Goal: Answer question/provide support: Share knowledge or assist other users

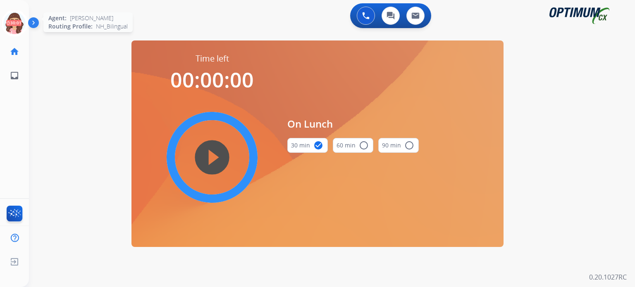
click at [11, 33] on icon at bounding box center [14, 23] width 27 height 27
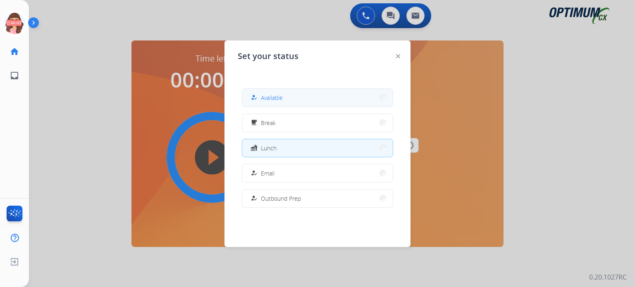
click at [248, 105] on button "how_to_reg Available" at bounding box center [317, 98] width 151 height 18
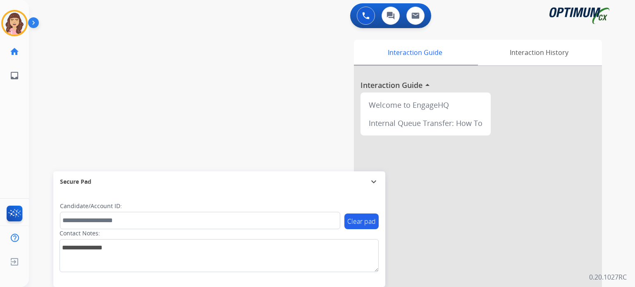
click at [232, 129] on div "swap_horiz Break voice bridge close_fullscreen Connect 3-Way Call merge_type Se…" at bounding box center [322, 202] width 586 height 345
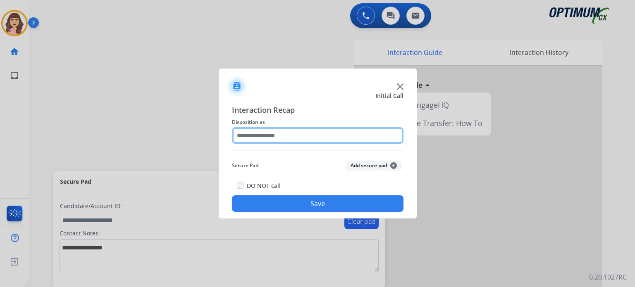
click at [264, 141] on input "text" at bounding box center [318, 135] width 172 height 17
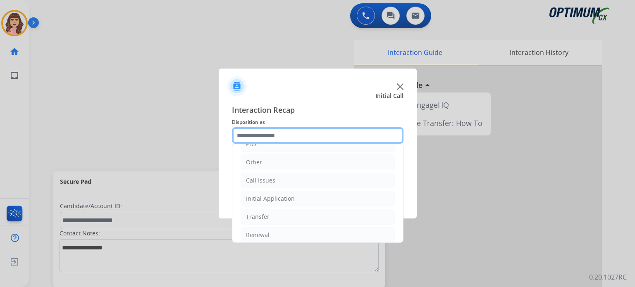
scroll to position [51, 0]
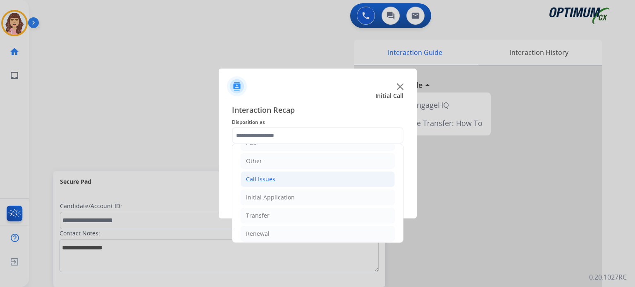
click at [275, 183] on li "Call Issues" at bounding box center [318, 180] width 154 height 16
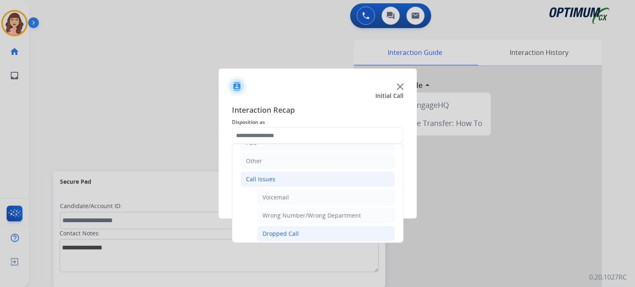
click at [288, 236] on div "Dropped Call" at bounding box center [281, 234] width 36 height 8
type input "**********"
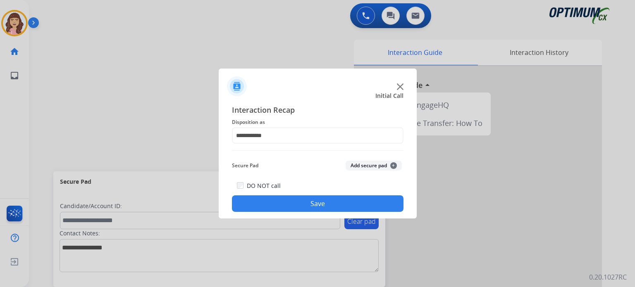
click at [304, 203] on button "Save" at bounding box center [318, 204] width 172 height 17
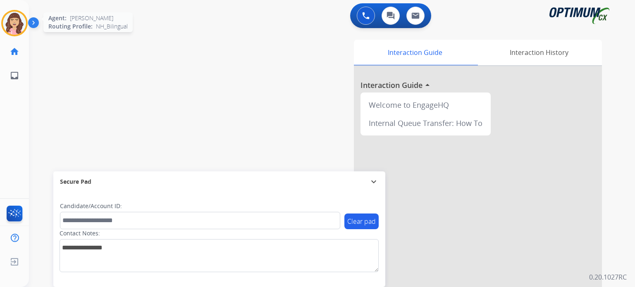
click at [16, 24] on img at bounding box center [14, 23] width 23 height 23
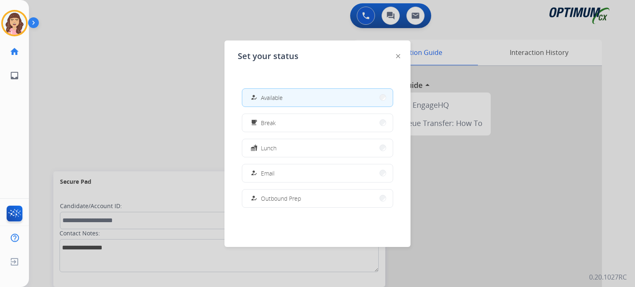
click at [135, 89] on div at bounding box center [317, 143] width 635 height 287
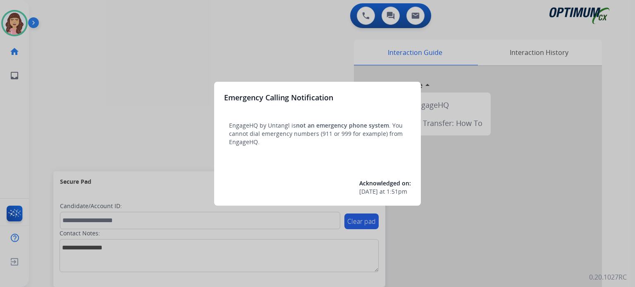
click at [261, 64] on div at bounding box center [317, 143] width 635 height 287
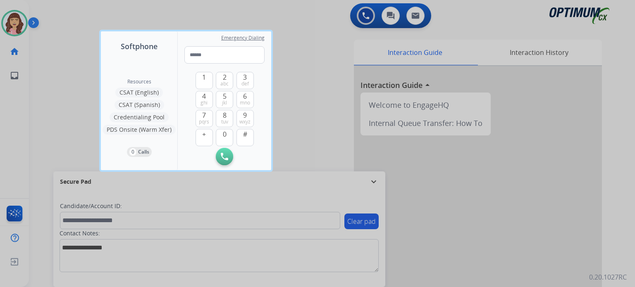
click at [311, 92] on div at bounding box center [317, 143] width 635 height 287
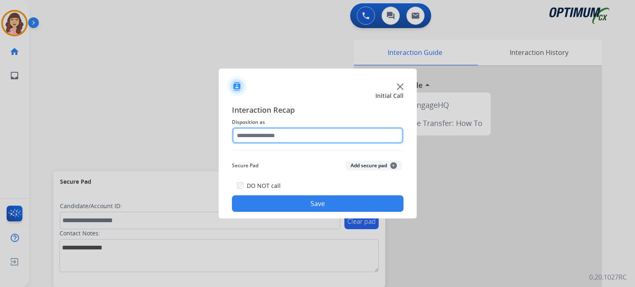
click at [302, 140] on input "text" at bounding box center [318, 135] width 172 height 17
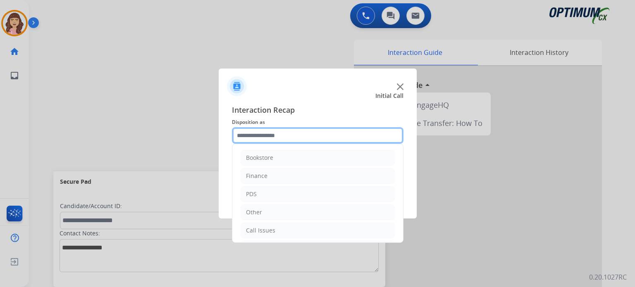
scroll to position [55, 0]
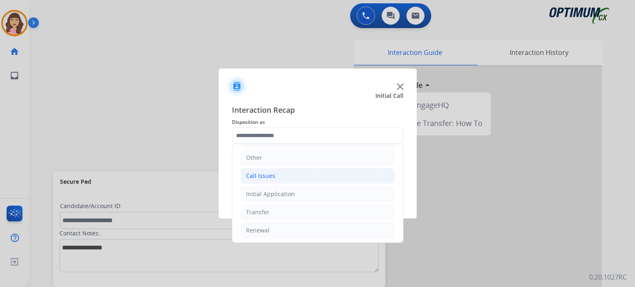
click at [288, 175] on li "Call Issues" at bounding box center [318, 176] width 154 height 16
click at [294, 232] on div "Dropped Call" at bounding box center [281, 231] width 36 height 8
type input "**********"
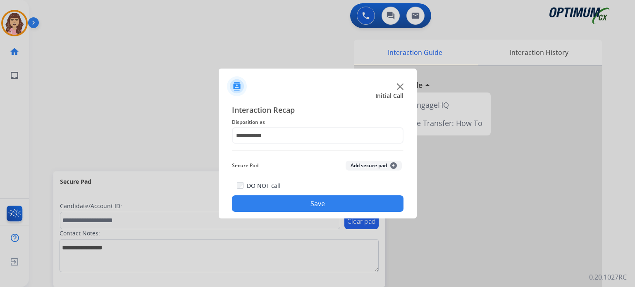
click at [305, 206] on button "Save" at bounding box center [318, 204] width 172 height 17
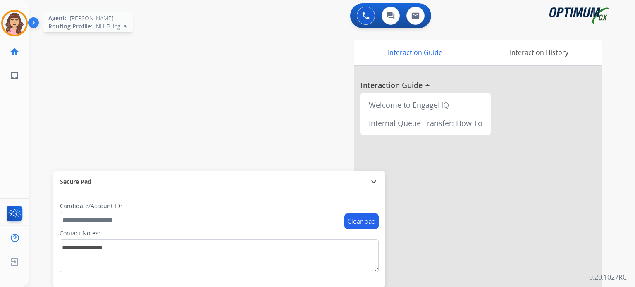
click at [18, 22] on img at bounding box center [14, 23] width 23 height 23
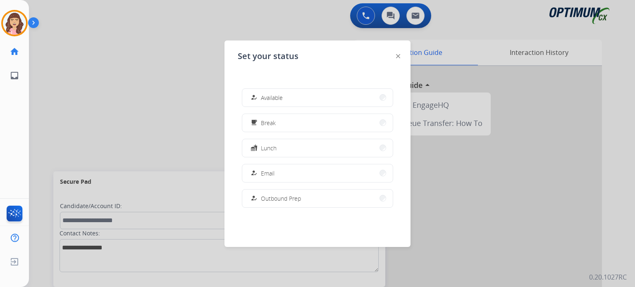
click at [144, 119] on div at bounding box center [317, 143] width 635 height 287
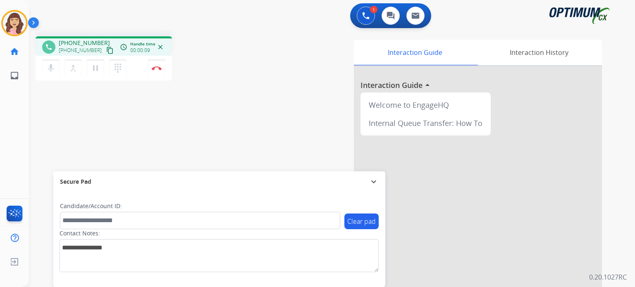
click at [106, 53] on mat-icon "content_copy" at bounding box center [109, 50] width 7 height 7
click at [157, 66] on img at bounding box center [157, 68] width 10 height 4
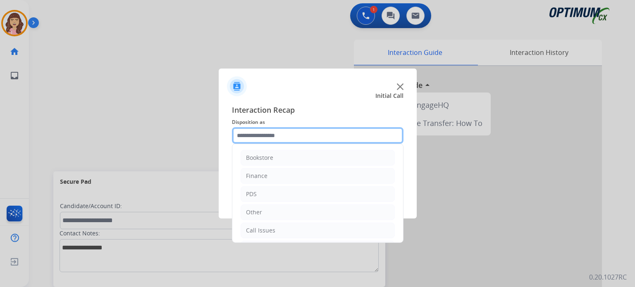
click at [295, 137] on input "text" at bounding box center [318, 135] width 172 height 17
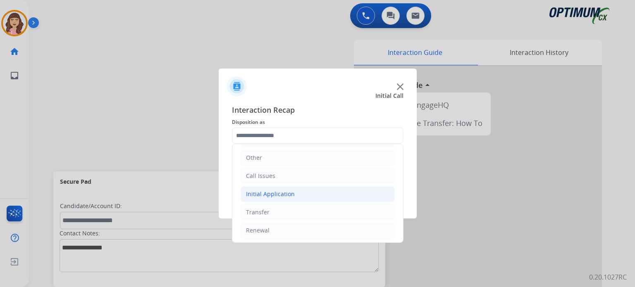
click at [272, 190] on div "Initial Application" at bounding box center [270, 194] width 49 height 8
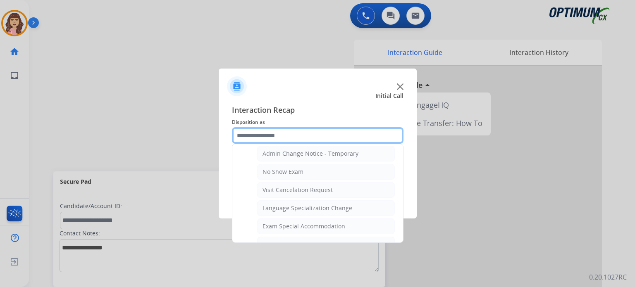
scroll to position [369, 0]
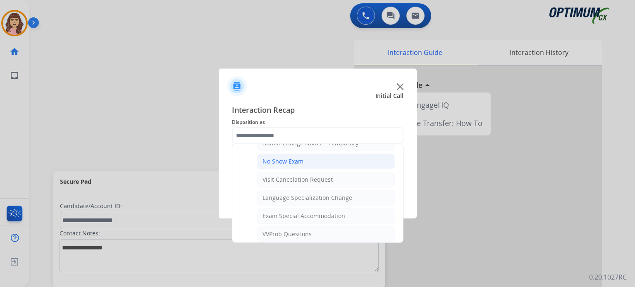
click at [294, 158] on div "No Show Exam" at bounding box center [283, 162] width 41 height 8
type input "**********"
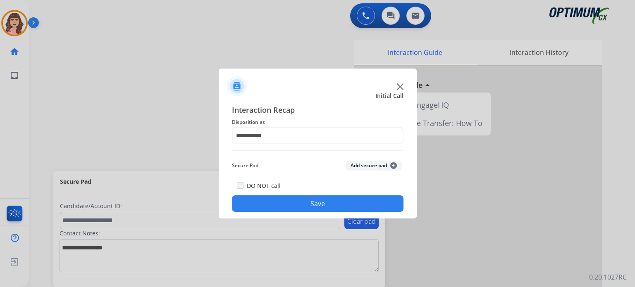
click at [314, 206] on button "Save" at bounding box center [318, 204] width 172 height 17
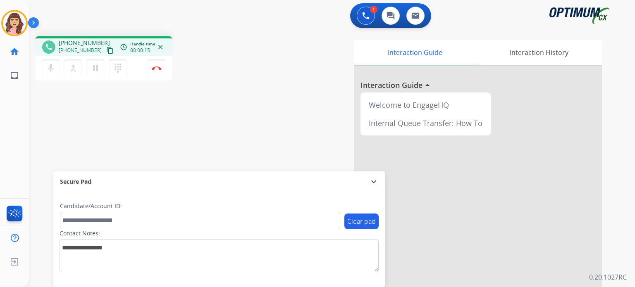
click at [106, 50] on mat-icon "content_copy" at bounding box center [109, 50] width 7 height 7
click at [157, 73] on button "Disconnect" at bounding box center [156, 68] width 17 height 17
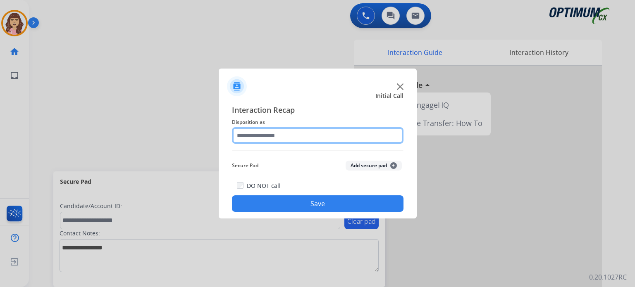
click at [268, 135] on input "text" at bounding box center [318, 135] width 172 height 17
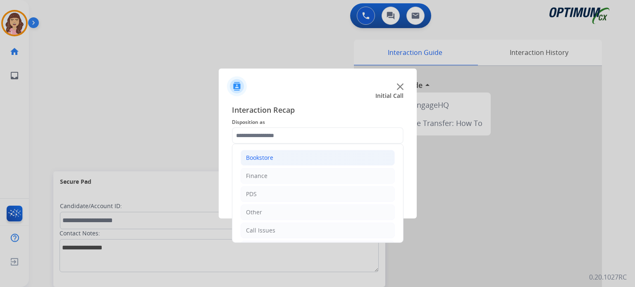
click at [272, 156] on div "Bookstore" at bounding box center [259, 158] width 27 height 8
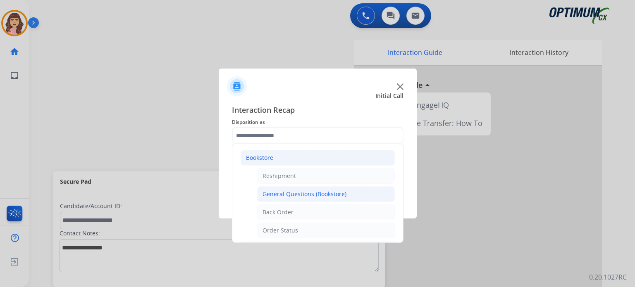
click at [294, 194] on div "General Questions (Bookstore)" at bounding box center [305, 194] width 84 height 8
type input "**********"
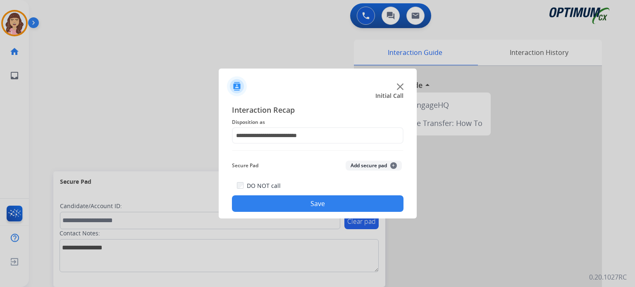
click at [316, 200] on button "Save" at bounding box center [318, 204] width 172 height 17
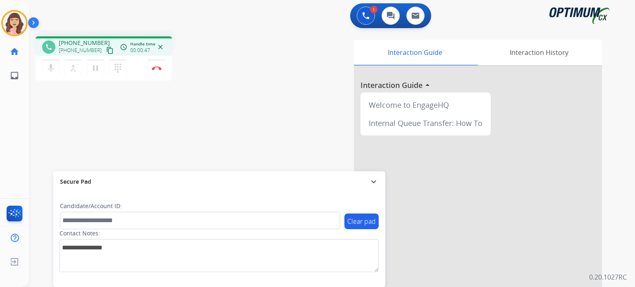
click at [55, 140] on div "phone +18642239748 +18642239748 content_copy access_time Call metrics Queue 00:…" at bounding box center [322, 202] width 586 height 345
click at [94, 71] on mat-icon "pause" at bounding box center [96, 68] width 10 height 10
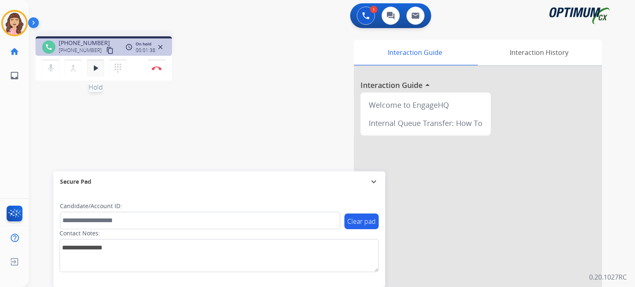
click at [97, 69] on mat-icon "play_arrow" at bounding box center [96, 68] width 10 height 10
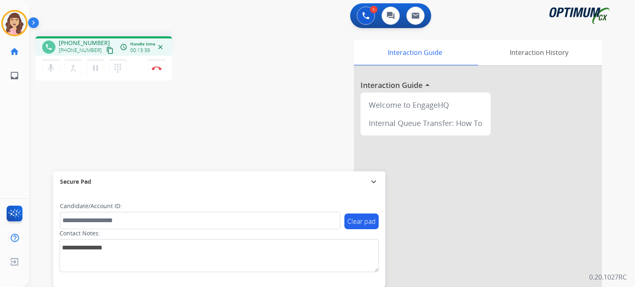
click at [186, 124] on div "phone +18642239748 +18642239748 content_copy access_time Call metrics Queue 00:…" at bounding box center [322, 202] width 586 height 345
click at [158, 67] on img at bounding box center [157, 68] width 10 height 4
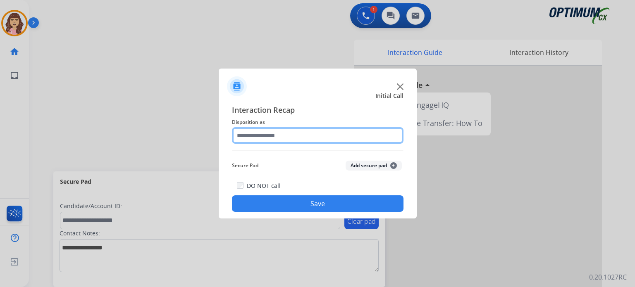
click at [275, 133] on input "text" at bounding box center [318, 135] width 172 height 17
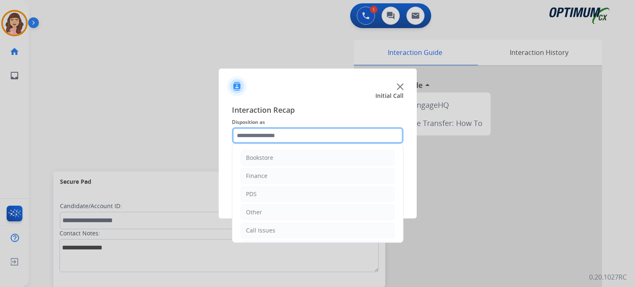
scroll to position [55, 0]
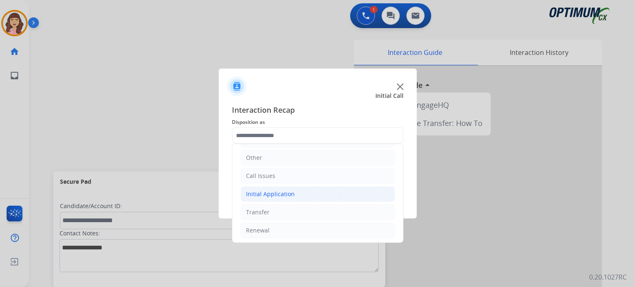
click at [288, 192] on div "Initial Application" at bounding box center [270, 194] width 49 height 8
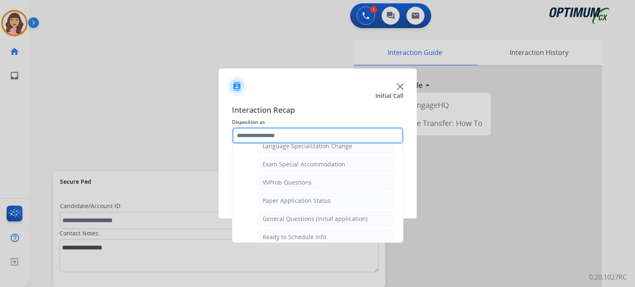
scroll to position [418, 0]
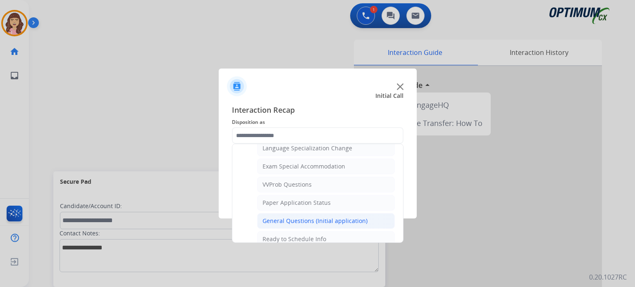
click at [295, 217] on div "General Questions (Initial application)" at bounding box center [315, 221] width 105 height 8
type input "**********"
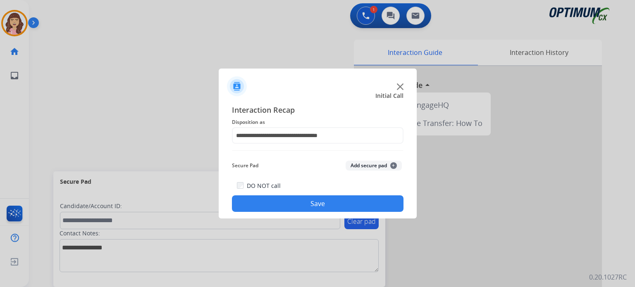
click at [313, 204] on button "Save" at bounding box center [318, 204] width 172 height 17
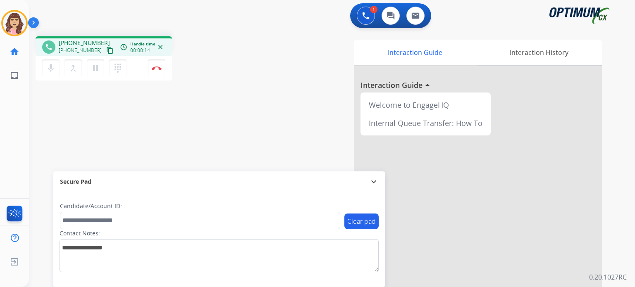
click at [106, 49] on mat-icon "content_copy" at bounding box center [109, 50] width 7 height 7
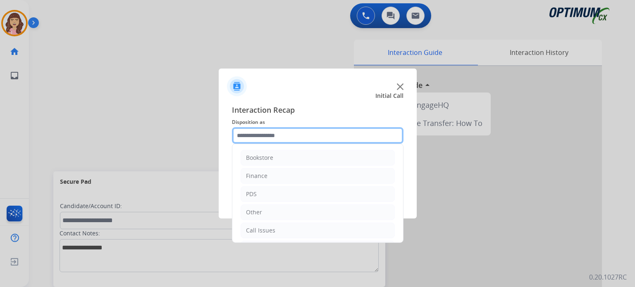
click at [284, 135] on input "text" at bounding box center [318, 135] width 172 height 17
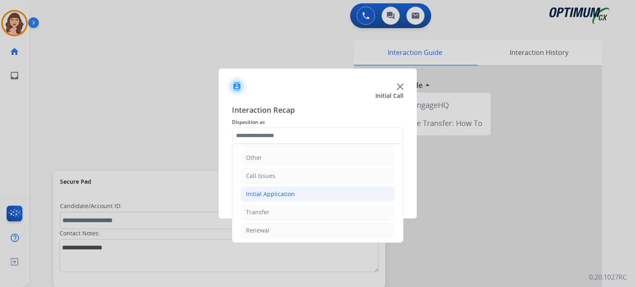
click at [298, 191] on li "Initial Application" at bounding box center [318, 195] width 154 height 16
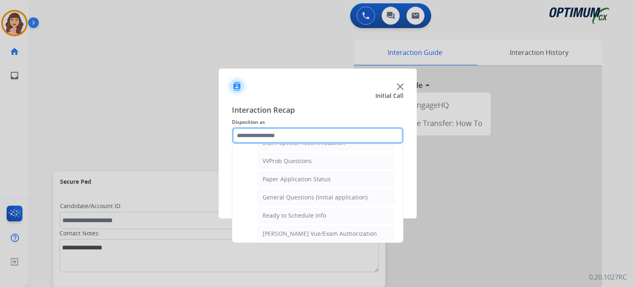
scroll to position [444, 0]
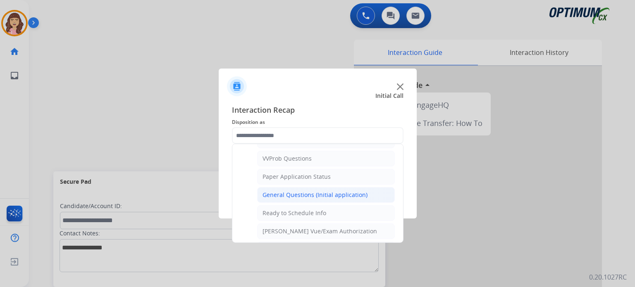
click at [312, 187] on li "General Questions (Initial application)" at bounding box center [326, 195] width 138 height 16
type input "**********"
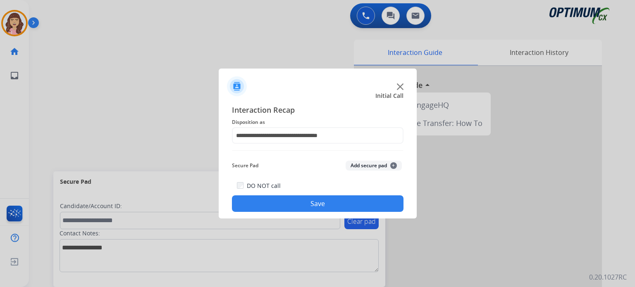
click at [306, 204] on button "Save" at bounding box center [318, 204] width 172 height 17
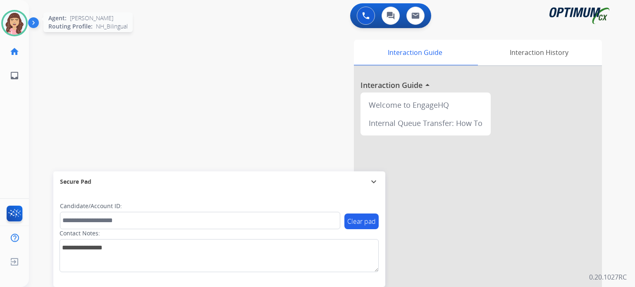
click at [13, 26] on img at bounding box center [14, 23] width 23 height 23
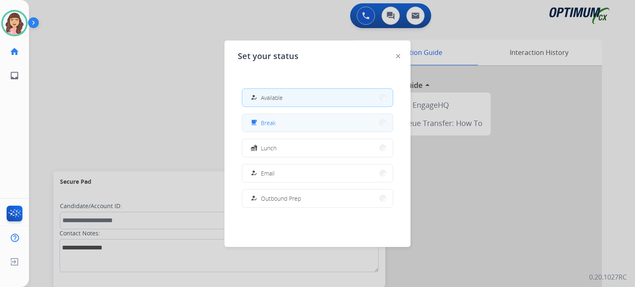
click at [268, 122] on span "Break" at bounding box center [268, 123] width 15 height 9
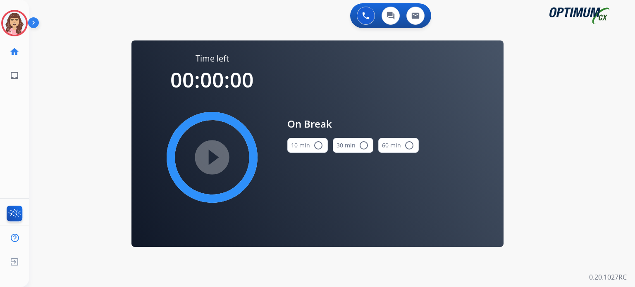
click at [316, 149] on mat-icon "radio_button_unchecked" at bounding box center [319, 146] width 10 height 10
click at [212, 158] on mat-icon "play_circle_filled" at bounding box center [212, 158] width 10 height 10
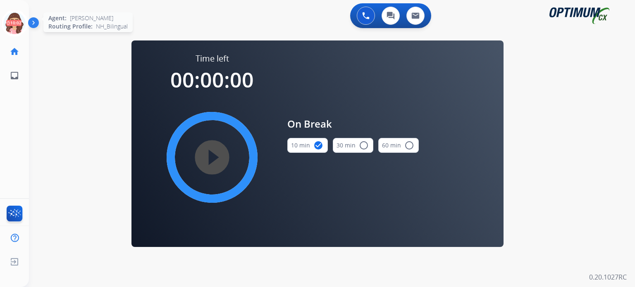
click at [12, 26] on icon at bounding box center [14, 23] width 27 height 27
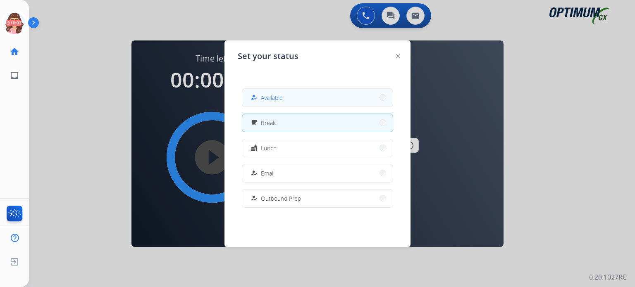
click at [275, 100] on span "Available" at bounding box center [272, 97] width 22 height 9
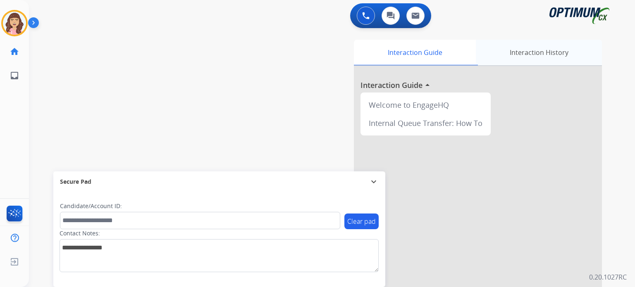
click at [521, 51] on div "Interaction History" at bounding box center [539, 53] width 126 height 26
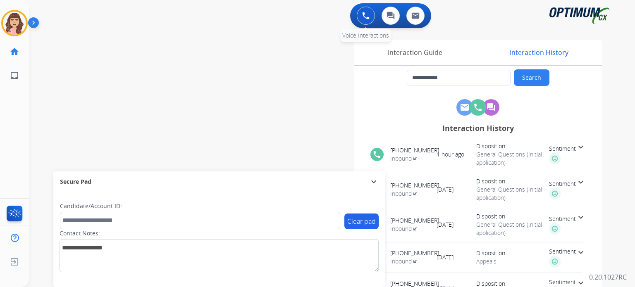
click at [369, 17] on img at bounding box center [365, 15] width 7 height 7
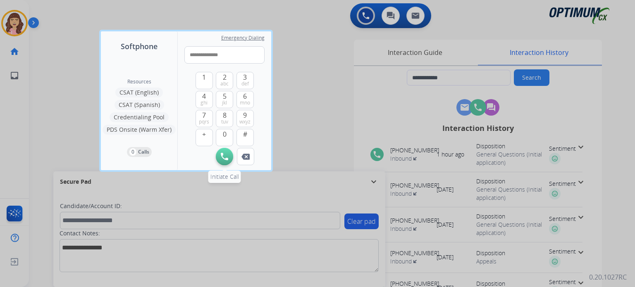
type input "**********"
click at [225, 156] on img at bounding box center [224, 156] width 7 height 7
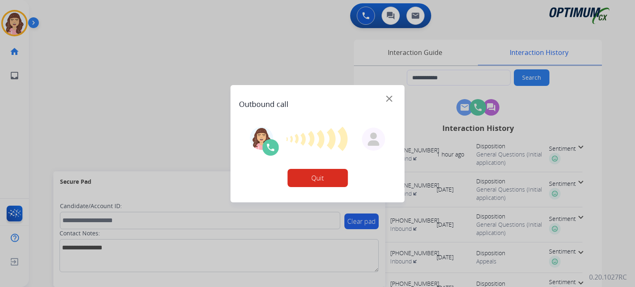
type input "**********"
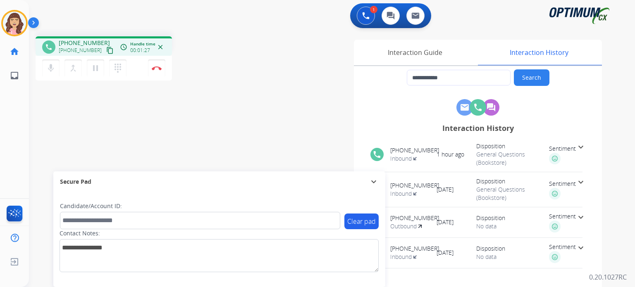
drag, startPoint x: 226, startPoint y: 156, endPoint x: 199, endPoint y: 144, distance: 29.7
click at [199, 144] on div "**********" at bounding box center [322, 202] width 586 height 345
click at [156, 72] on button "Disconnect" at bounding box center [156, 68] width 17 height 17
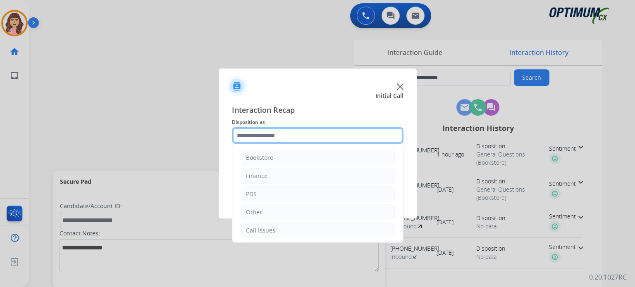
click at [288, 141] on input "text" at bounding box center [318, 135] width 172 height 17
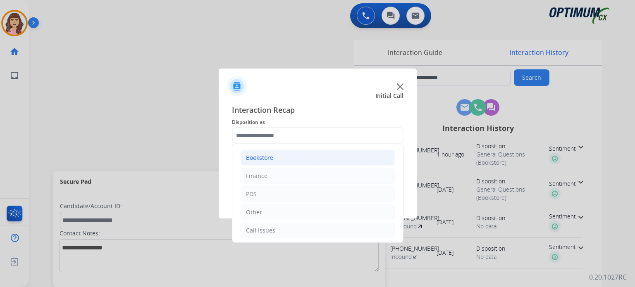
click at [304, 156] on li "Bookstore" at bounding box center [318, 158] width 154 height 16
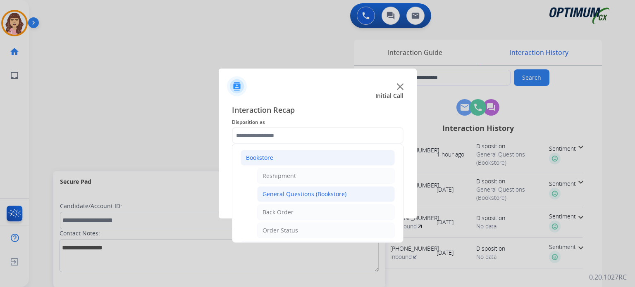
click at [302, 190] on div "General Questions (Bookstore)" at bounding box center [305, 194] width 84 height 8
type input "**********"
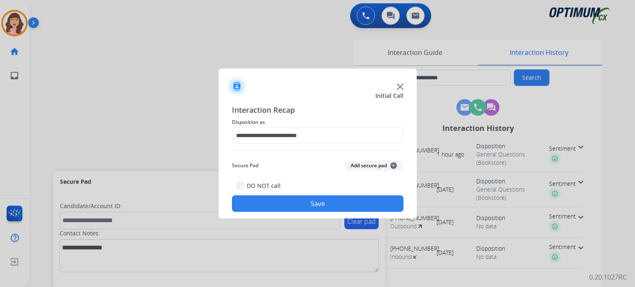
click at [314, 200] on button "Save" at bounding box center [318, 204] width 172 height 17
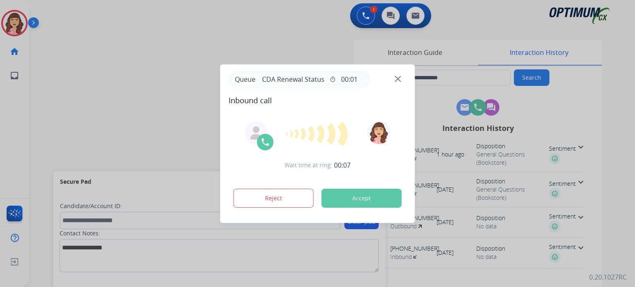
type input "**********"
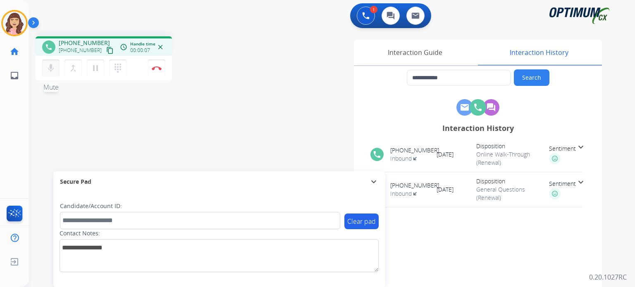
click at [55, 65] on mat-icon "mic" at bounding box center [51, 68] width 10 height 10
click at [55, 67] on mat-icon "mic_off" at bounding box center [51, 68] width 10 height 10
click at [106, 50] on mat-icon "content_copy" at bounding box center [109, 50] width 7 height 7
click at [157, 69] on img at bounding box center [157, 68] width 10 height 4
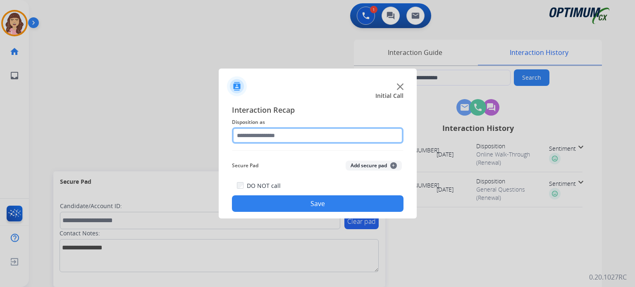
click at [280, 138] on input "text" at bounding box center [318, 135] width 172 height 17
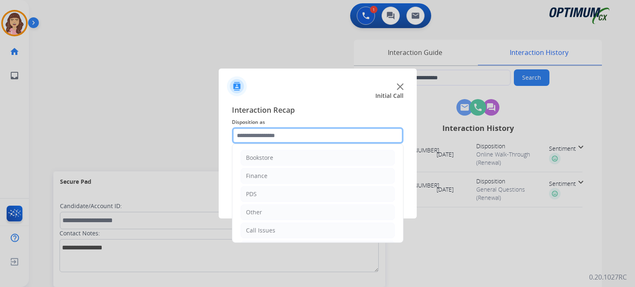
scroll to position [55, 0]
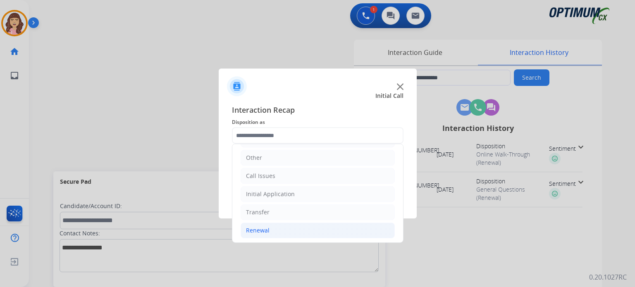
click at [288, 232] on li "Renewal" at bounding box center [318, 231] width 154 height 16
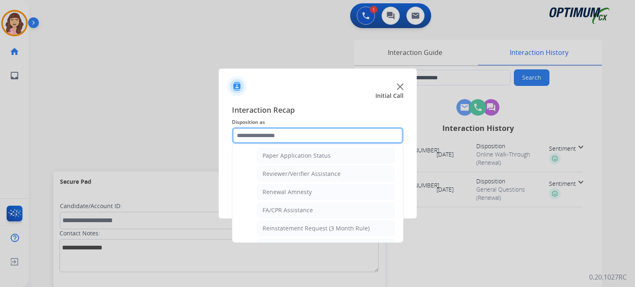
scroll to position [316, 0]
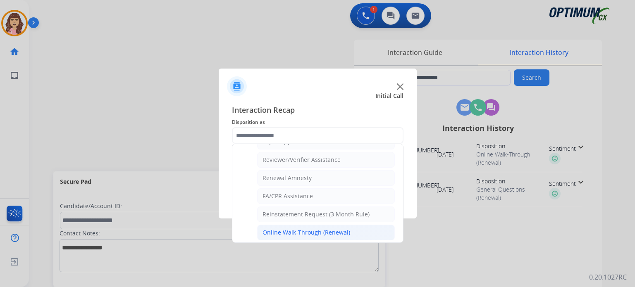
click at [314, 229] on div "Online Walk-Through (Renewal)" at bounding box center [307, 233] width 88 height 8
type input "**********"
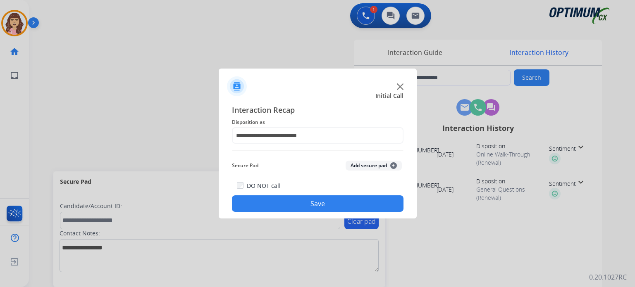
click at [334, 204] on button "Save" at bounding box center [318, 204] width 172 height 17
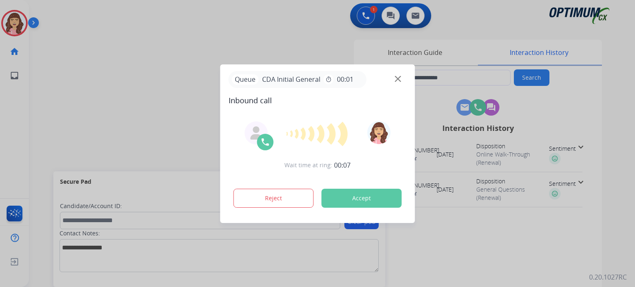
type input "**********"
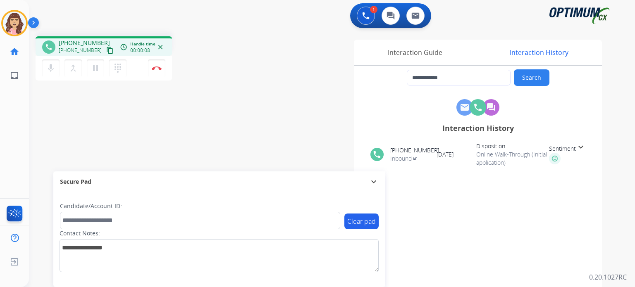
click at [106, 50] on mat-icon "content_copy" at bounding box center [109, 50] width 7 height 7
click at [93, 69] on mat-icon "pause" at bounding box center [96, 68] width 10 height 10
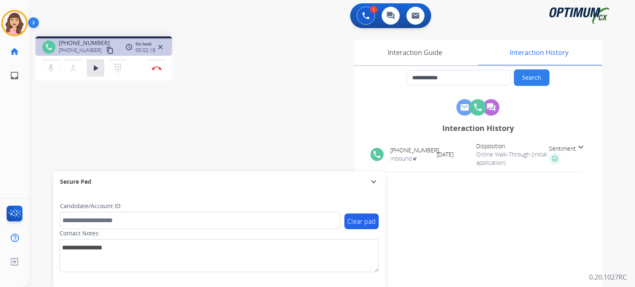
click at [139, 122] on div "**********" at bounding box center [322, 202] width 586 height 345
click at [98, 73] on button "play_arrow Hold" at bounding box center [95, 68] width 17 height 17
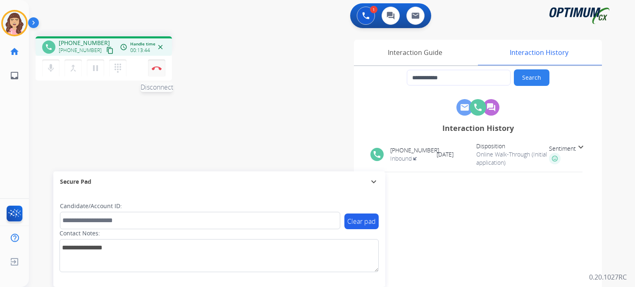
click at [154, 69] on img at bounding box center [157, 68] width 10 height 4
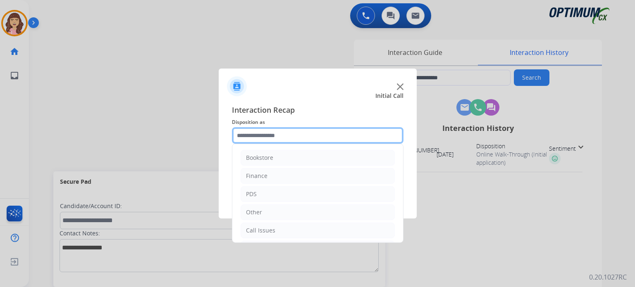
click at [280, 139] on input "text" at bounding box center [318, 135] width 172 height 17
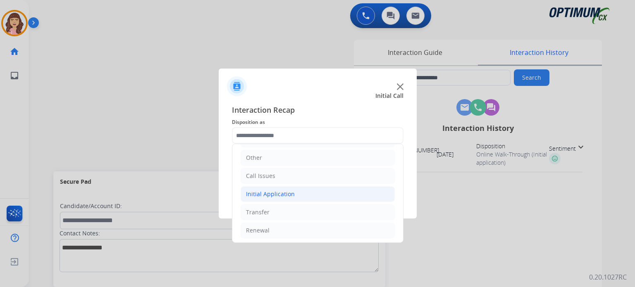
click at [271, 192] on div "Initial Application" at bounding box center [270, 194] width 49 height 8
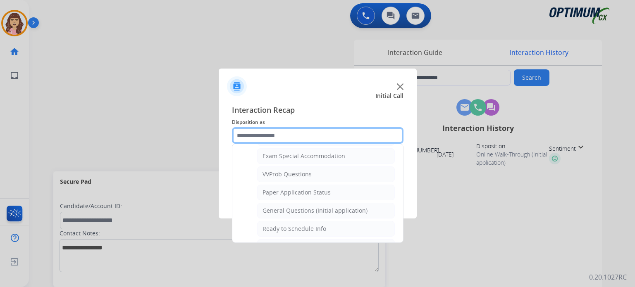
scroll to position [430, 0]
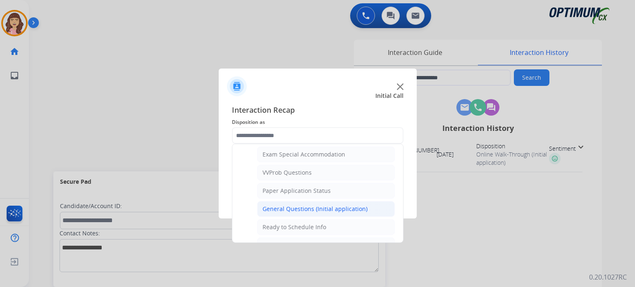
click at [316, 205] on div "General Questions (Initial application)" at bounding box center [315, 209] width 105 height 8
type input "**********"
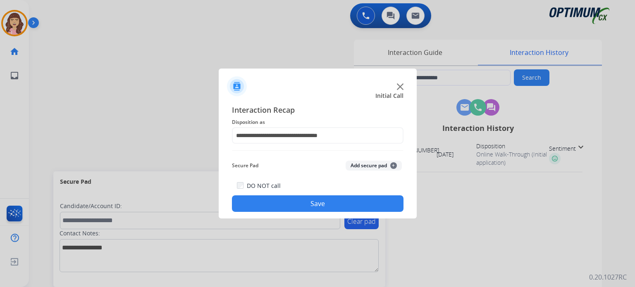
click at [317, 203] on button "Save" at bounding box center [318, 204] width 172 height 17
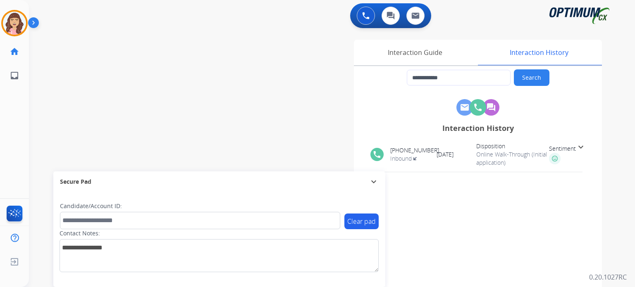
click at [179, 89] on div "**********" at bounding box center [322, 202] width 586 height 345
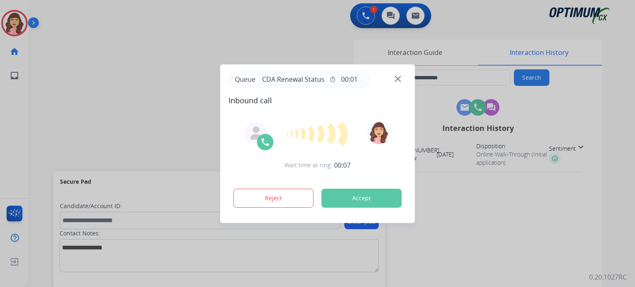
type input "**********"
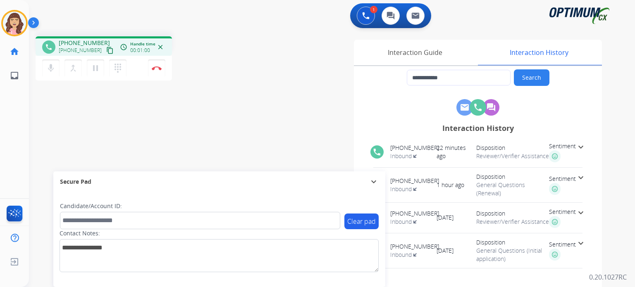
click at [106, 52] on mat-icon "content_copy" at bounding box center [109, 50] width 7 height 7
click at [156, 71] on button "Disconnect" at bounding box center [156, 68] width 17 height 17
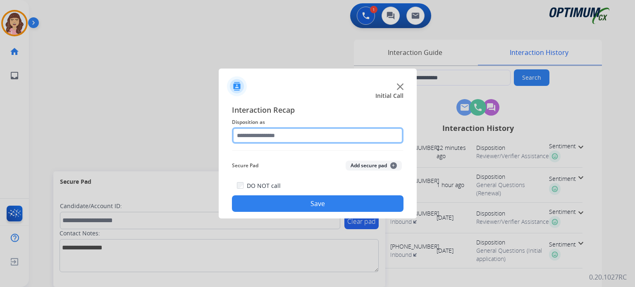
click at [285, 132] on input "text" at bounding box center [318, 135] width 172 height 17
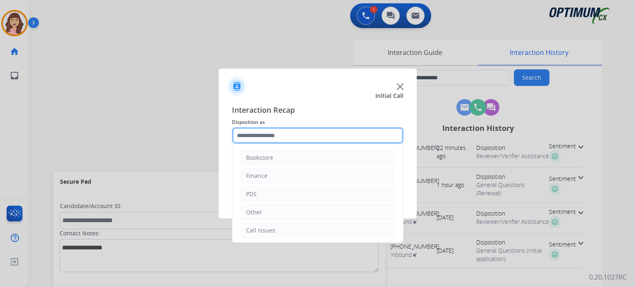
scroll to position [55, 0]
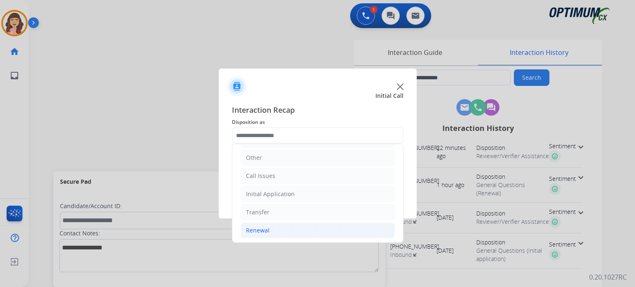
click at [272, 233] on li "Renewal" at bounding box center [318, 231] width 154 height 16
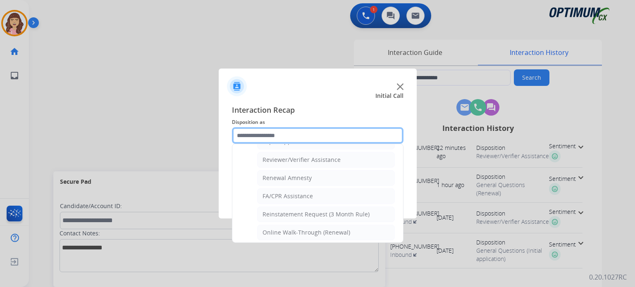
scroll to position [304, 0]
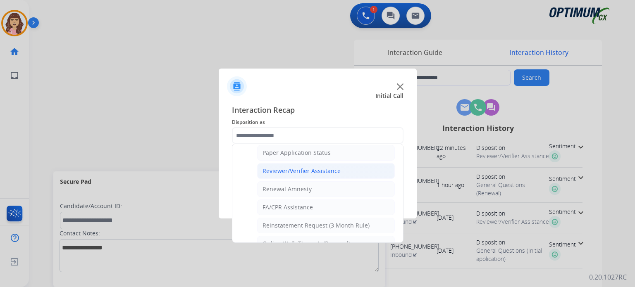
click at [301, 169] on div "Reviewer/Verifier Assistance" at bounding box center [302, 171] width 78 height 8
type input "**********"
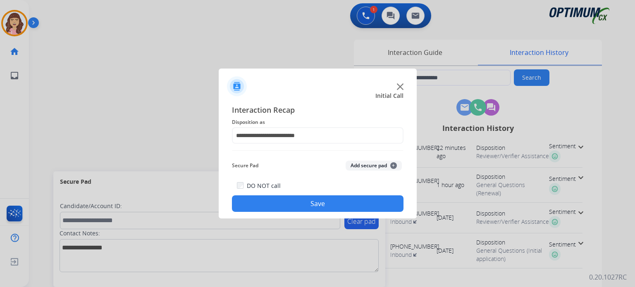
click at [301, 198] on button "Save" at bounding box center [318, 204] width 172 height 17
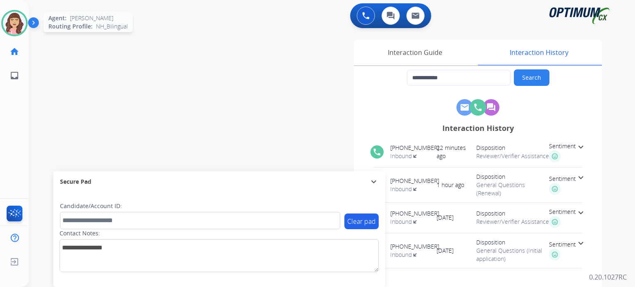
click at [15, 22] on img at bounding box center [14, 23] width 23 height 23
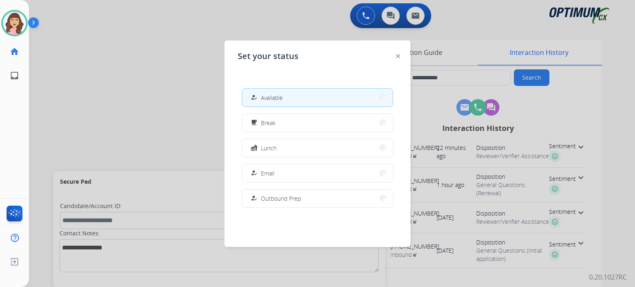
scroll to position [206, 0]
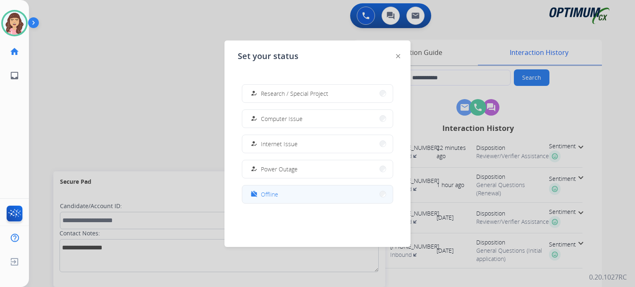
click at [281, 194] on button "work_off Offline" at bounding box center [317, 195] width 151 height 18
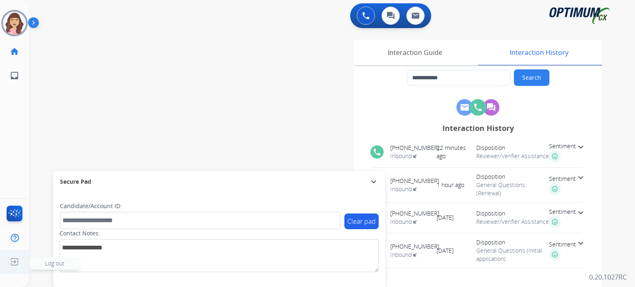
click at [18, 264] on img at bounding box center [14, 262] width 15 height 16
